Goal: Task Accomplishment & Management: Complete application form

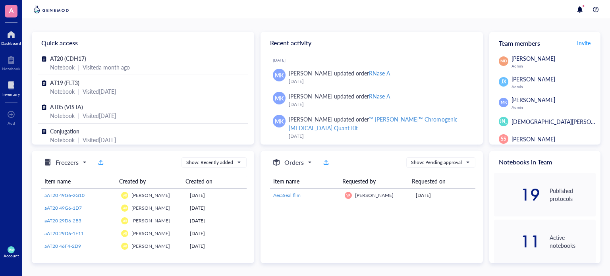
click at [8, 81] on div at bounding box center [10, 85] width 17 height 13
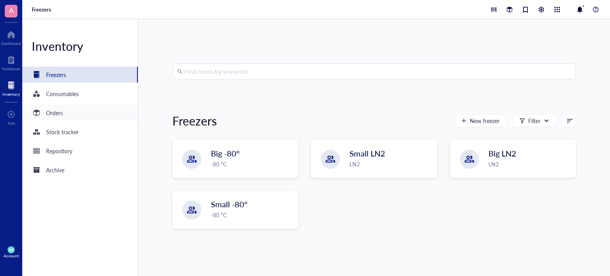
click at [68, 112] on div "Orders" at bounding box center [79, 113] width 115 height 16
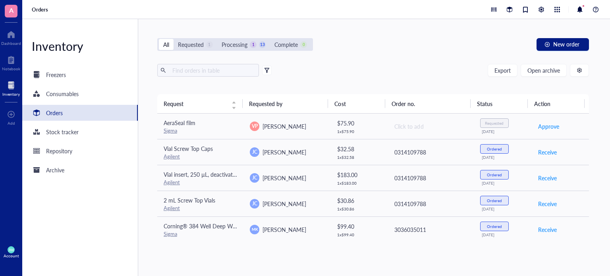
click at [542, 52] on div "All Requested 1 Processing 1 13 Complete 0 New order Export Open archive Reques…" at bounding box center [373, 147] width 470 height 257
click at [543, 49] on button "New order" at bounding box center [562, 44] width 52 height 13
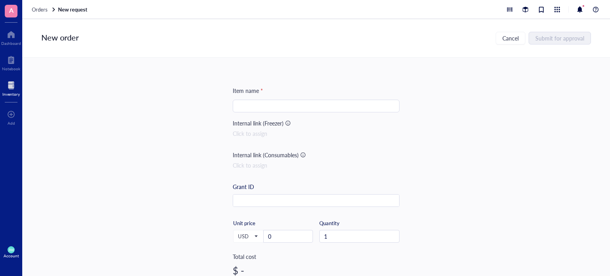
click at [341, 104] on input "search" at bounding box center [315, 106] width 157 height 12
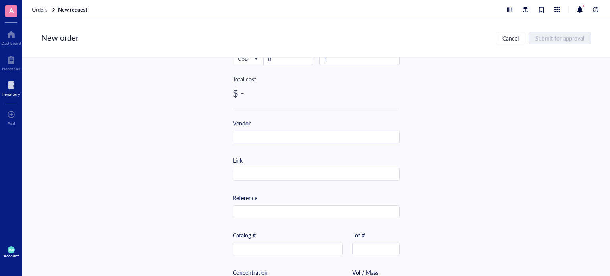
scroll to position [178, 0]
click at [297, 166] on div "Link" at bounding box center [316, 168] width 167 height 25
click at [287, 182] on div "Item name * Internal link (Freezer) Click to assign Internal link (Consumables)…" at bounding box center [316, 127] width 167 height 439
click at [287, 174] on input "text" at bounding box center [316, 174] width 166 height 13
paste input "[URL][DOMAIN_NAME]"
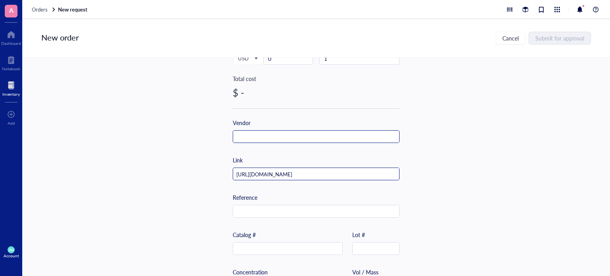
type input "[URL][DOMAIN_NAME]"
click at [254, 139] on input "text" at bounding box center [316, 137] width 166 height 13
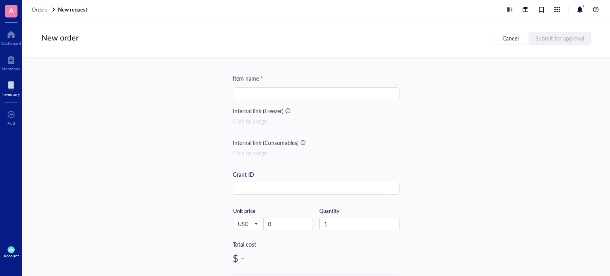
scroll to position [0, 0]
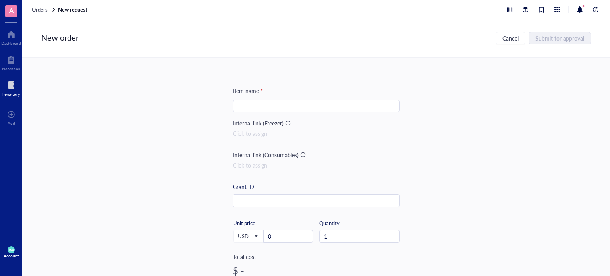
type input "Thermo [PERSON_NAME]"
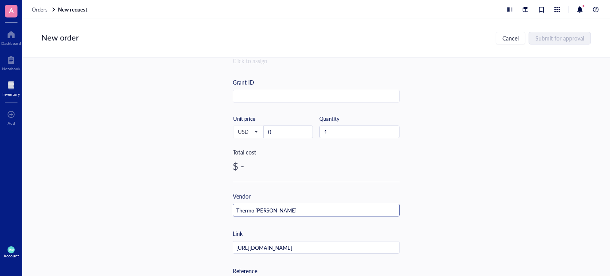
scroll to position [181, 0]
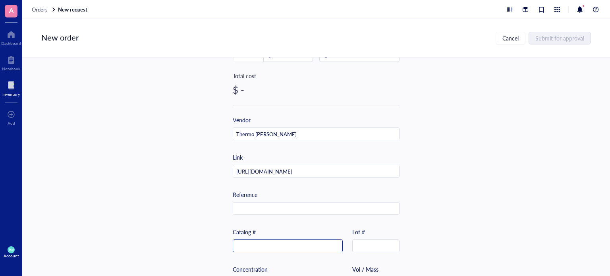
click at [269, 247] on input "text" at bounding box center [287, 246] width 109 height 13
paste input "88845"
type input "88845"
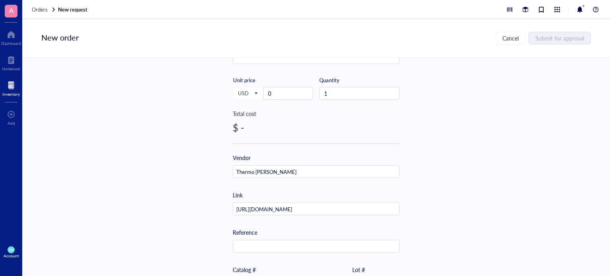
scroll to position [142, 0]
drag, startPoint x: 276, startPoint y: 98, endPoint x: 194, endPoint y: 119, distance: 85.3
click at [196, 118] on div "Item name * Internal link (Freezer) Click to assign Internal link (Consumables)…" at bounding box center [315, 167] width 587 height 218
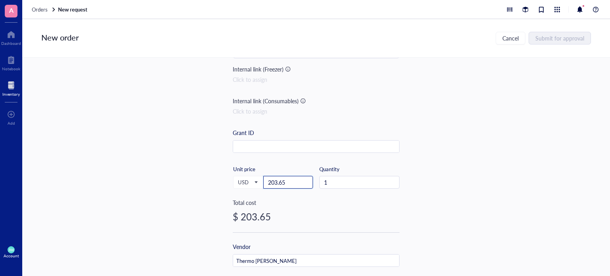
scroll to position [0, 0]
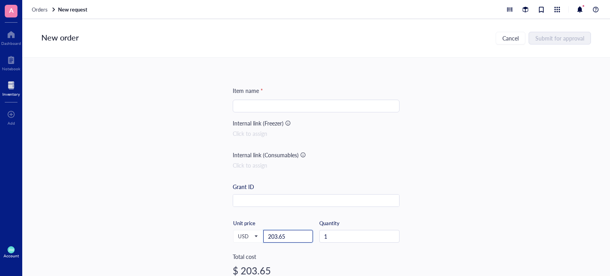
type input "203.65"
click at [287, 107] on input "search" at bounding box center [315, 106] width 157 height 12
paste input "[PERSON_NAME]™ Protein A Magnetic Beads"
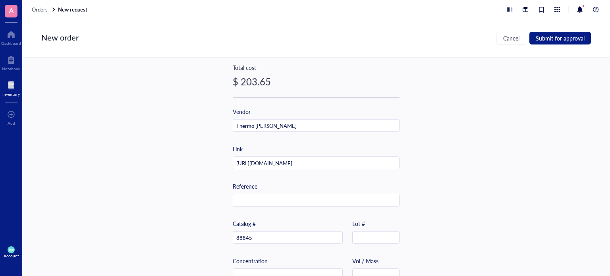
scroll to position [113, 0]
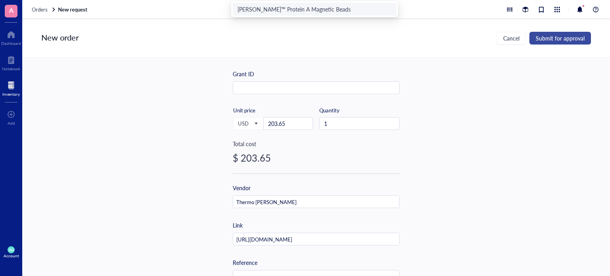
type input "[PERSON_NAME]™ Protein A Magnetic Beads"
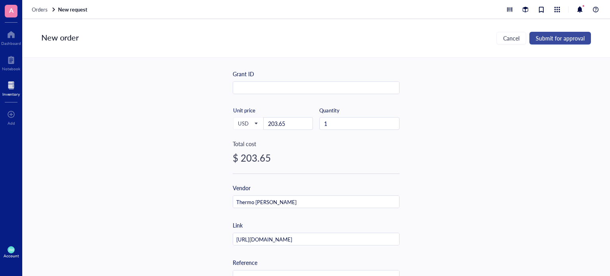
click at [561, 42] on button "Submit for approval" at bounding box center [560, 38] width 62 height 13
